Goal: Task Accomplishment & Management: Use online tool/utility

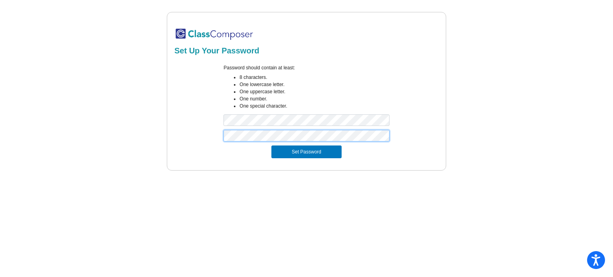
click at [271, 146] on button "Set Password" at bounding box center [306, 152] width 70 height 13
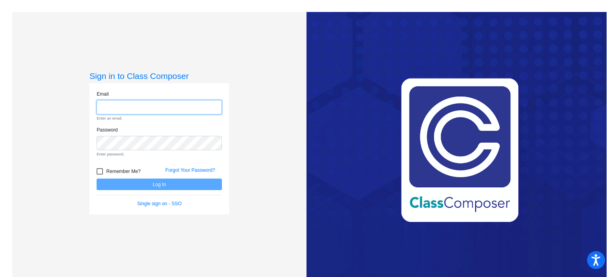
click at [119, 106] on input "email" at bounding box center [159, 107] width 125 height 15
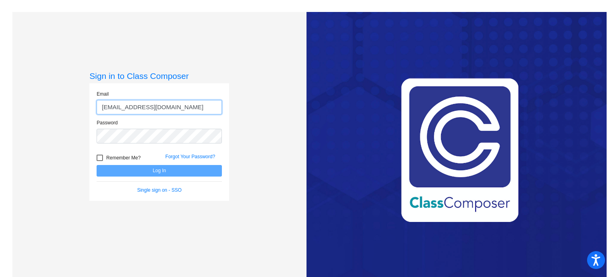
type input "[EMAIL_ADDRESS][DOMAIN_NAME]"
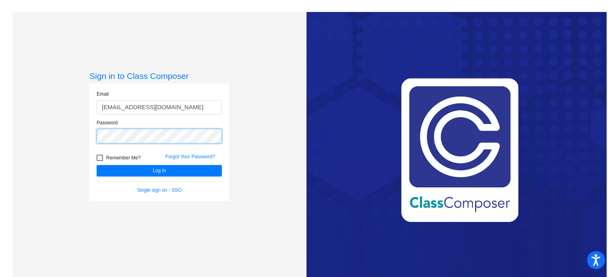
click at [97, 165] on button "Log In" at bounding box center [159, 171] width 125 height 12
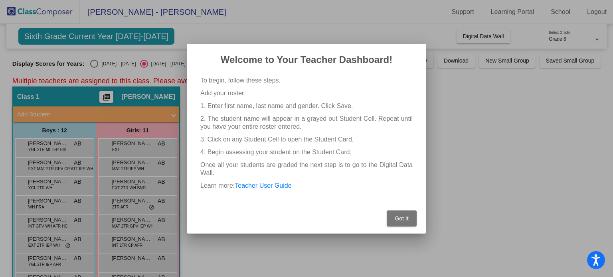
click at [400, 218] on span "Got It" at bounding box center [402, 219] width 14 height 6
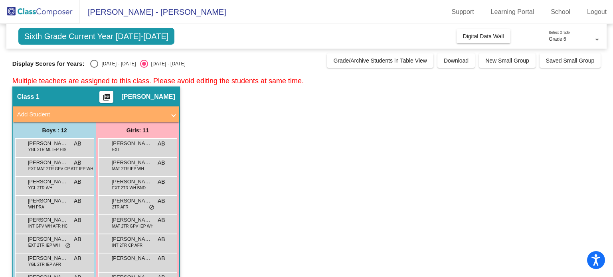
click at [370, 152] on app-classroom "Class 1 picture_as_pdf [PERSON_NAME] Add Student First Name Last Name Student I…" at bounding box center [306, 234] width 589 height 295
click at [232, 177] on app-classroom "Class 1 picture_as_pdf [PERSON_NAME] Add Student First Name Last Name Student I…" at bounding box center [306, 234] width 589 height 295
click at [165, 114] on mat-panel-title "Add Student" at bounding box center [91, 114] width 149 height 9
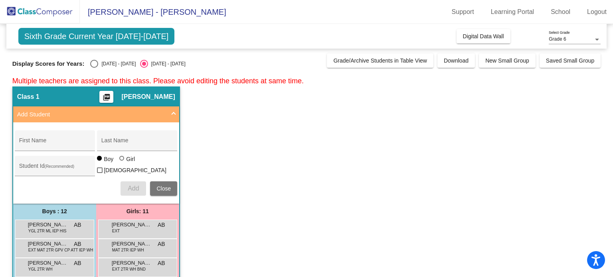
click at [165, 114] on mat-panel-title "Add Student" at bounding box center [91, 114] width 149 height 9
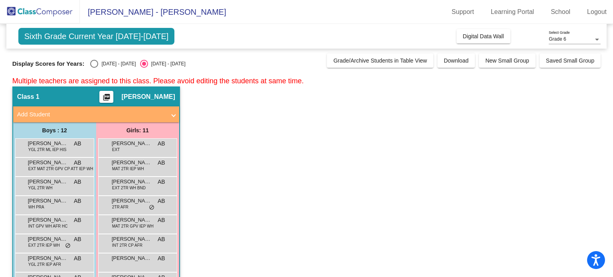
click at [300, 160] on app-classroom "Class 1 picture_as_pdf [PERSON_NAME] Add Student First Name Last Name Student I…" at bounding box center [306, 234] width 589 height 295
click at [229, 87] on app-classroom "Class 1 picture_as_pdf [PERSON_NAME] Add Student First Name Last Name Student I…" at bounding box center [306, 234] width 589 height 295
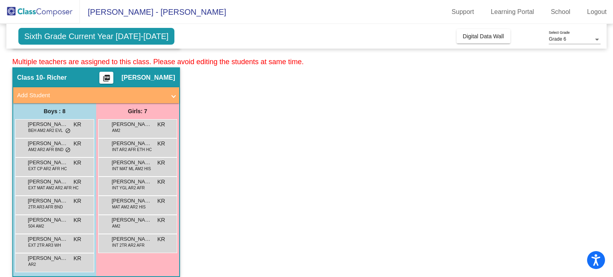
scroll to position [2295, 0]
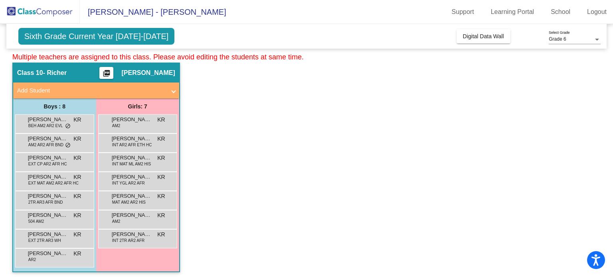
click at [228, 101] on app-classroom "Class 10 - Richer picture_as_pdf [PERSON_NAME] Add Student First Name Last Name…" at bounding box center [306, 172] width 589 height 218
click at [482, 40] on button "Digital Data Wall" at bounding box center [484, 36] width 54 height 14
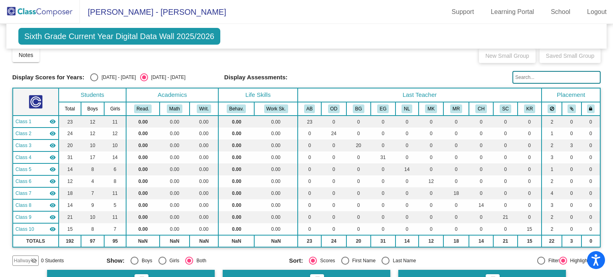
scroll to position [5, 0]
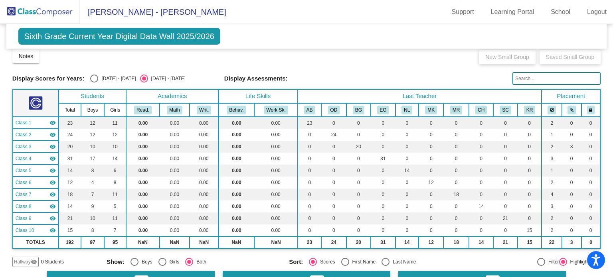
click at [521, 81] on input "text" at bounding box center [557, 78] width 88 height 13
type input "square"
